Goal: Task Accomplishment & Management: Use online tool/utility

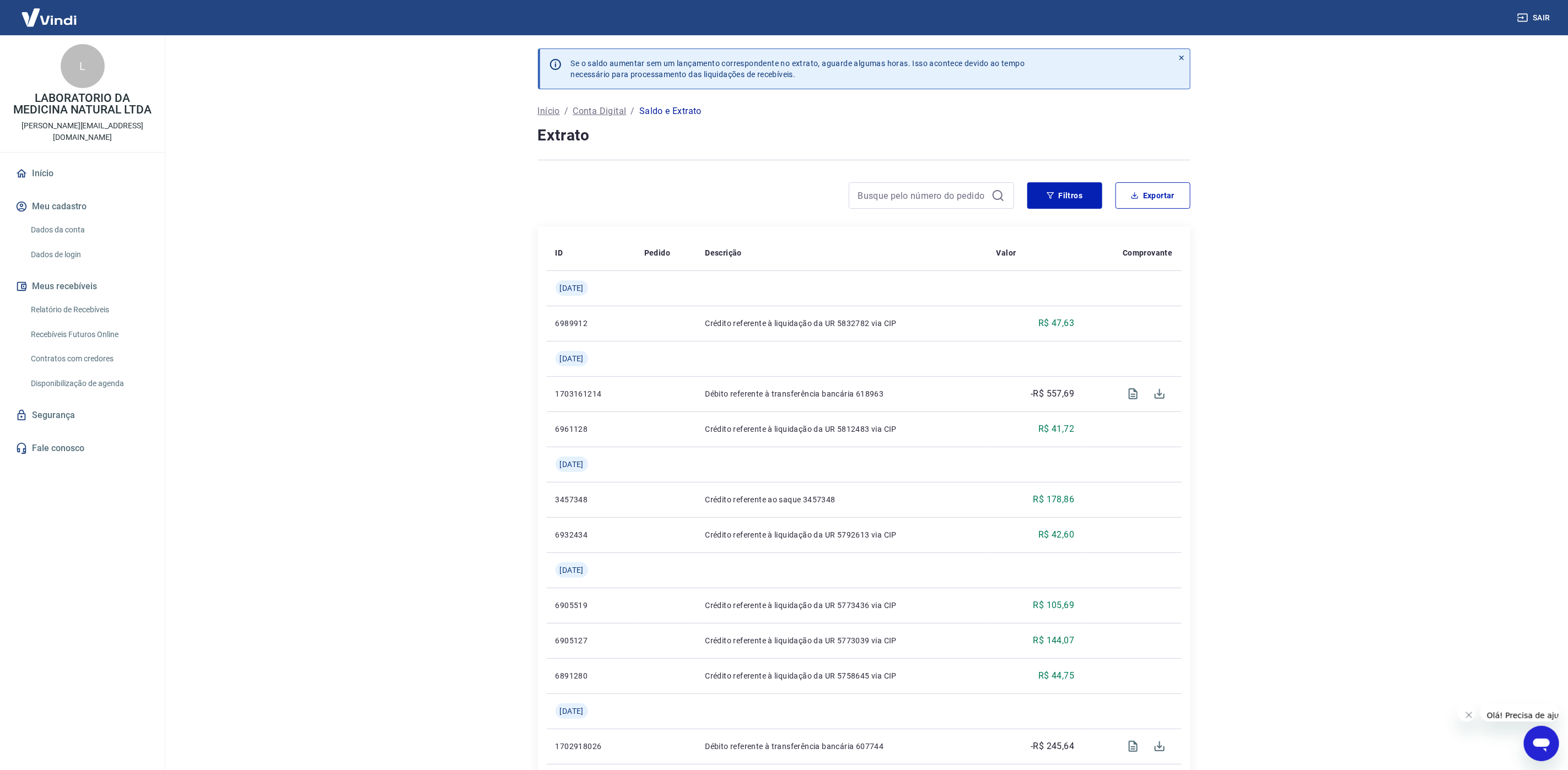
click at [78, 299] on link "Relatório de Recebíveis" at bounding box center [89, 310] width 125 height 23
click at [87, 299] on link "Relatório de Recebíveis" at bounding box center [89, 310] width 125 height 23
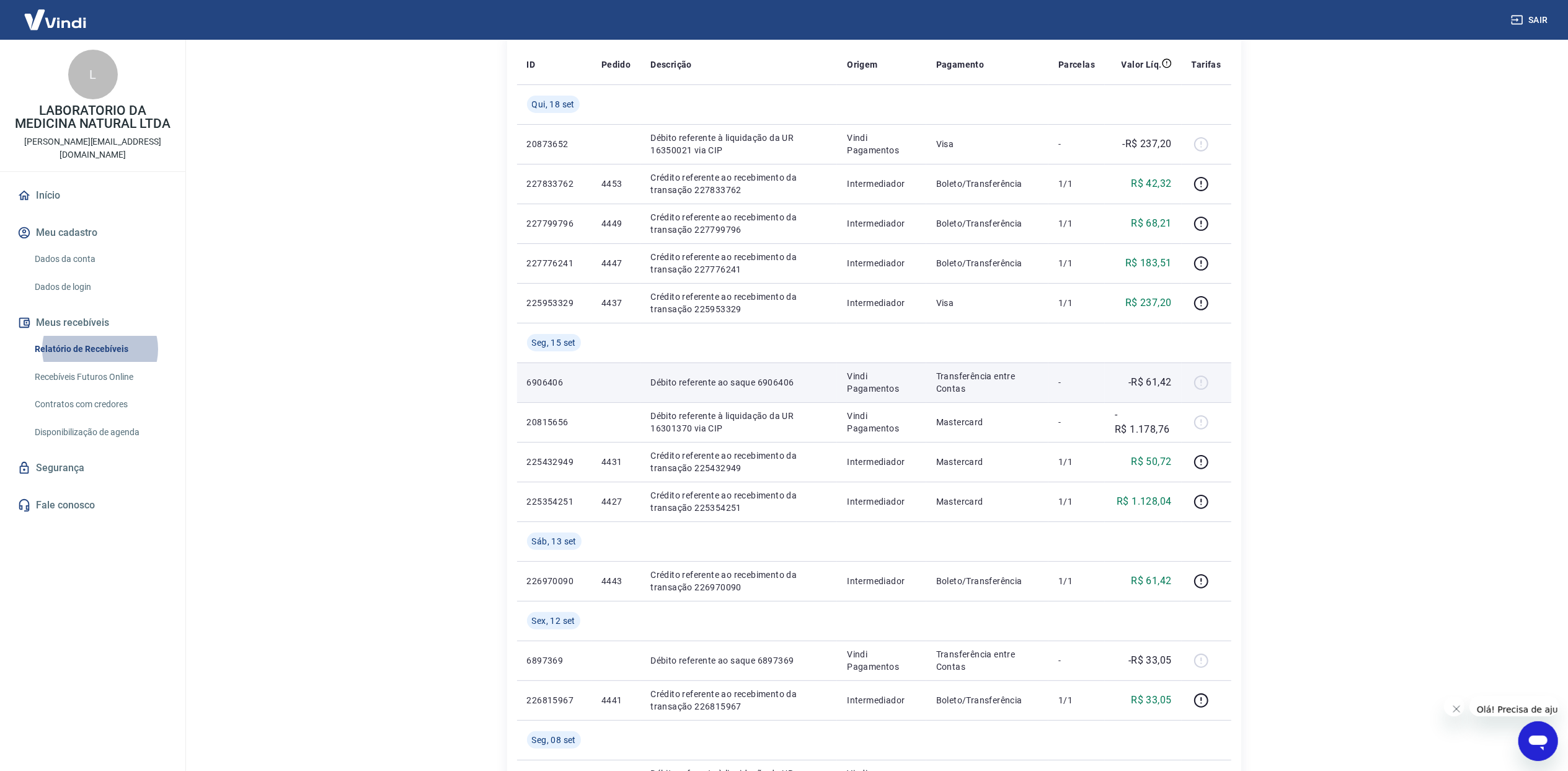
scroll to position [165, 0]
